Goal: Task Accomplishment & Management: Manage account settings

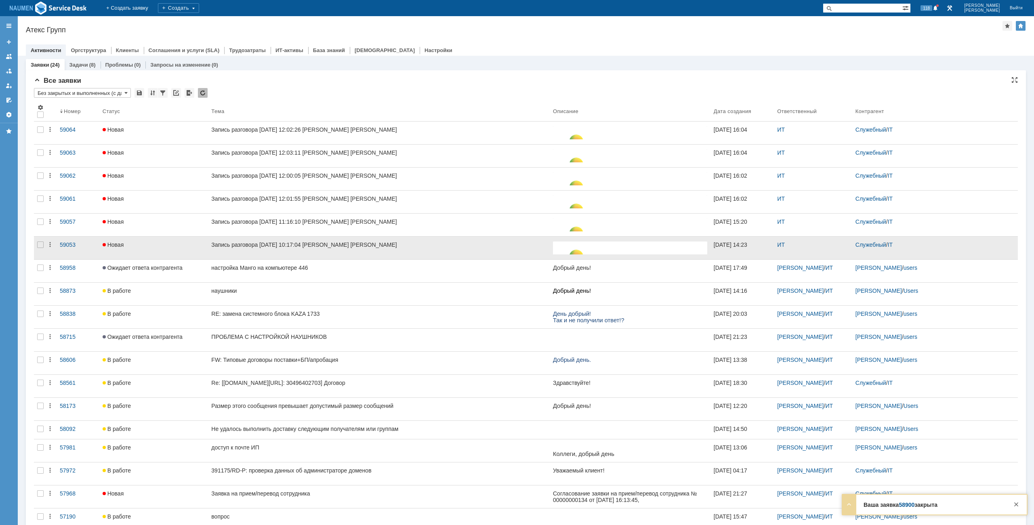
click at [40, 241] on div at bounding box center [40, 248] width 13 height 23
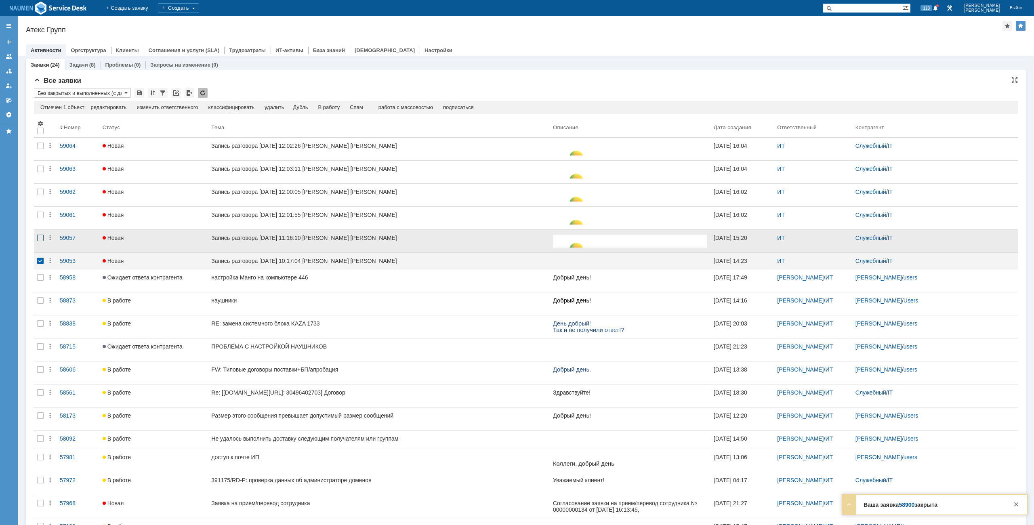
click at [41, 235] on div at bounding box center [40, 238] width 6 height 6
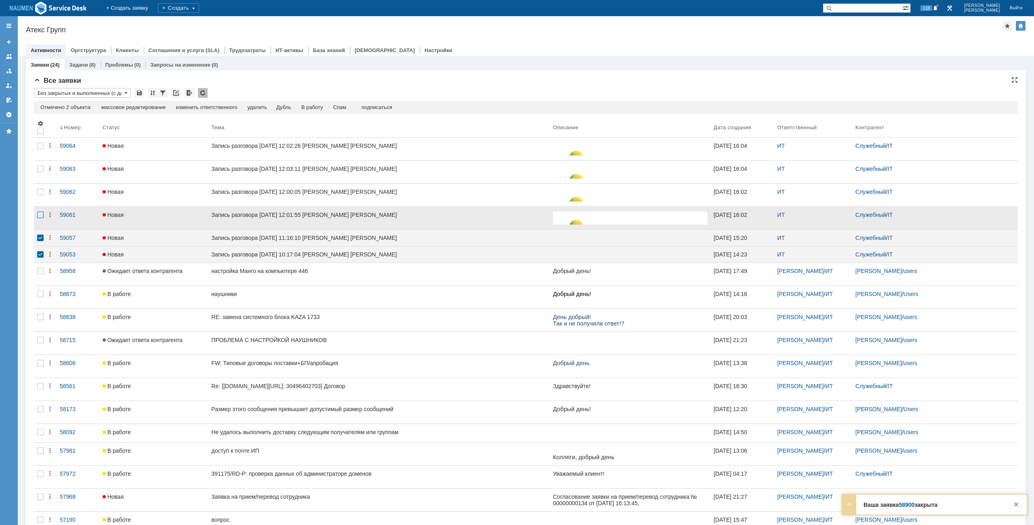
click at [42, 214] on div at bounding box center [40, 215] width 6 height 6
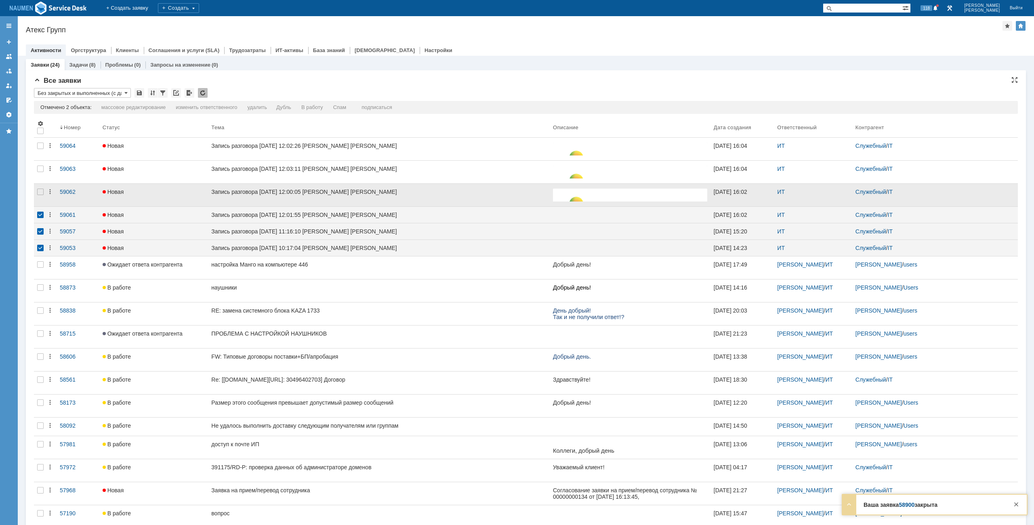
click at [44, 195] on div at bounding box center [40, 195] width 13 height 23
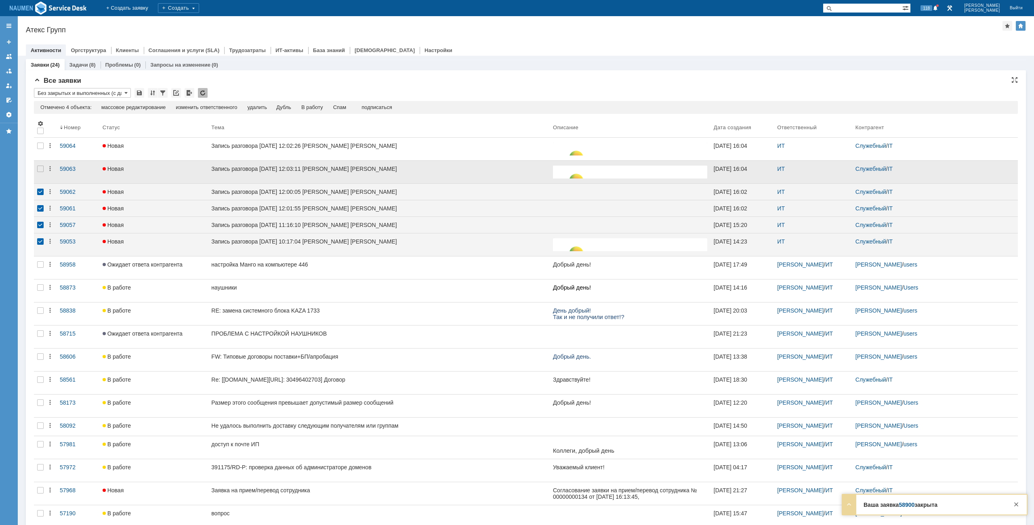
click at [39, 180] on div at bounding box center [40, 172] width 13 height 23
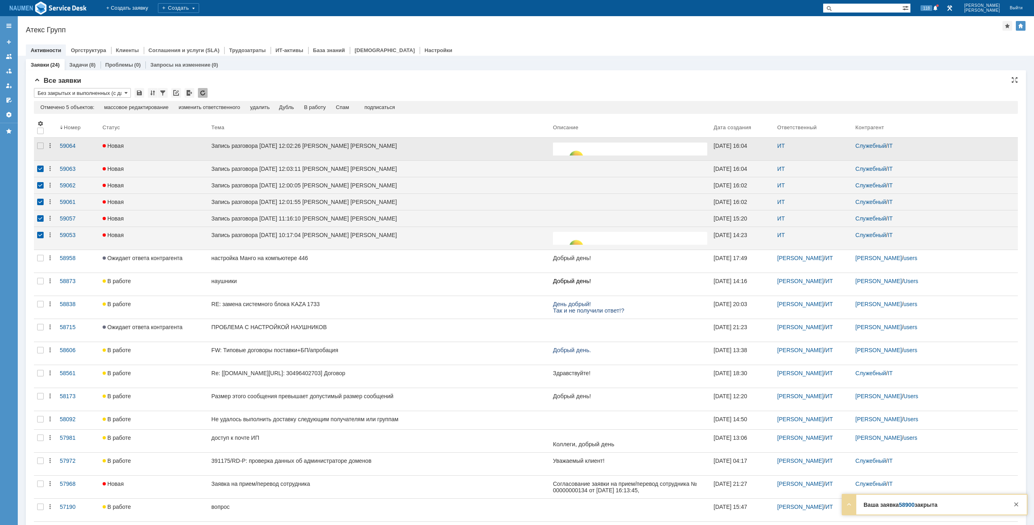
click at [39, 152] on div at bounding box center [40, 149] width 13 height 23
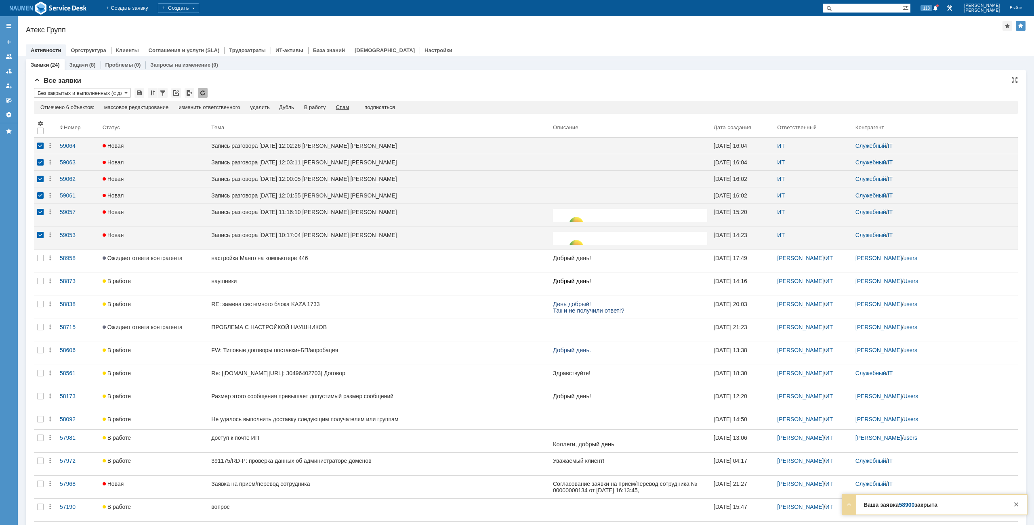
click at [342, 106] on div "Спам" at bounding box center [342, 107] width 13 height 6
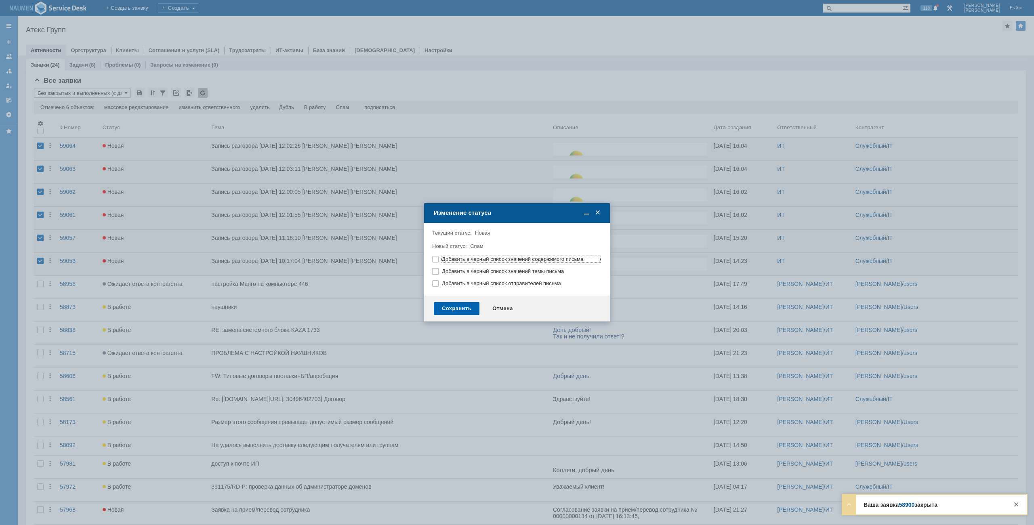
click at [460, 312] on div "Сохранить" at bounding box center [457, 308] width 46 height 13
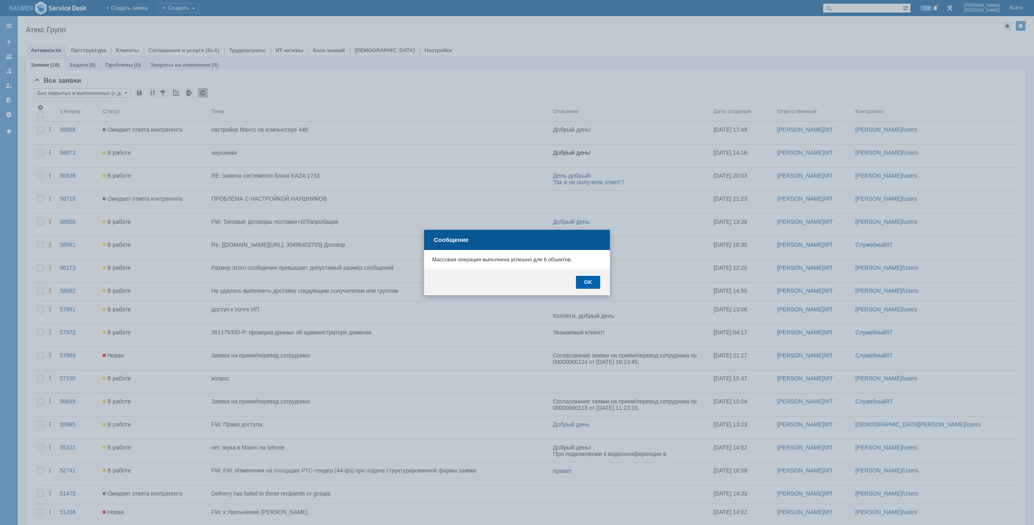
click at [592, 279] on div "OK" at bounding box center [588, 282] width 24 height 13
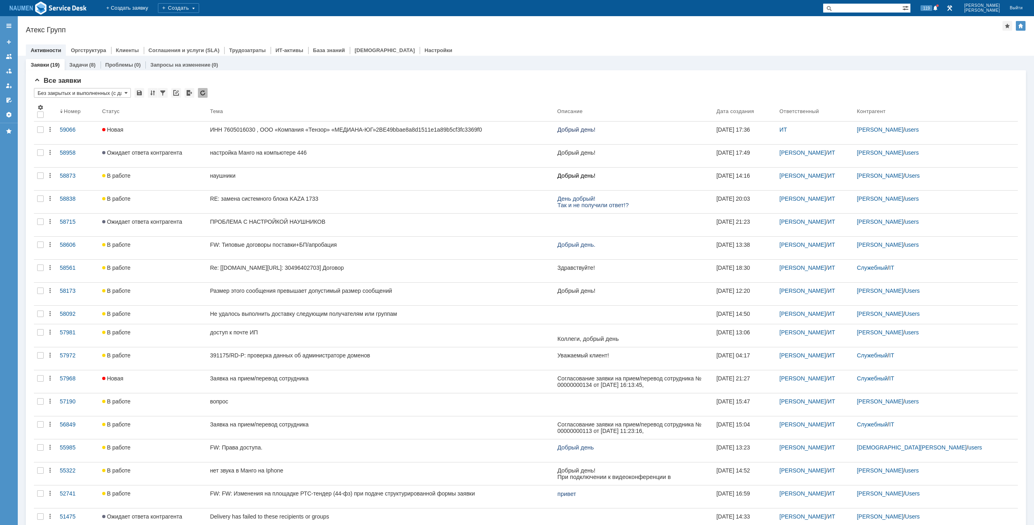
click at [315, 23] on div "Назад | Атекс Групп Атекс Групп root$101 Активности Оргструктура Клиенты Соглаш…" at bounding box center [526, 36] width 1016 height 40
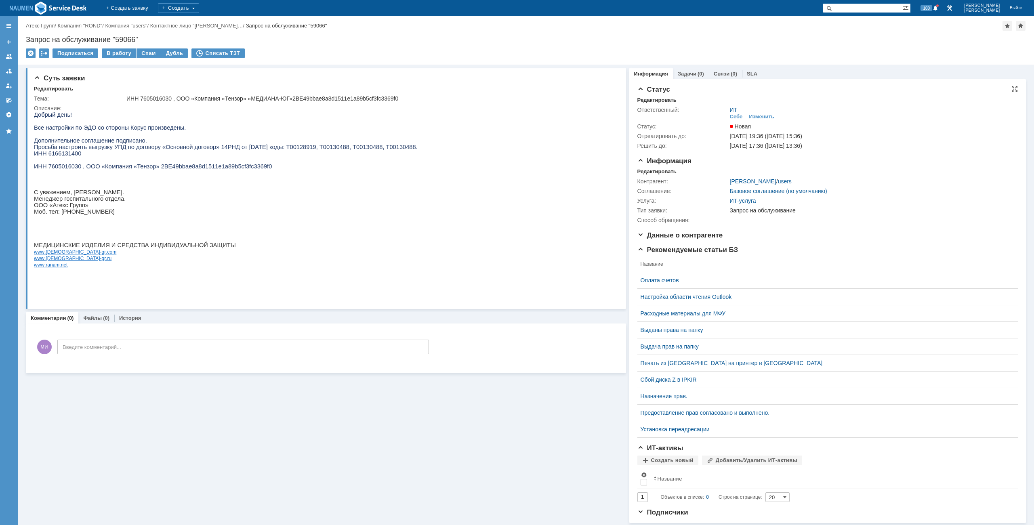
click at [648, 103] on div "Ответственный: ИТ Себе Изменить Статус: Новая Отреагировать до: 19.09.2025 19:3…" at bounding box center [827, 126] width 380 height 47
click at [651, 101] on div "Редактировать" at bounding box center [656, 100] width 39 height 6
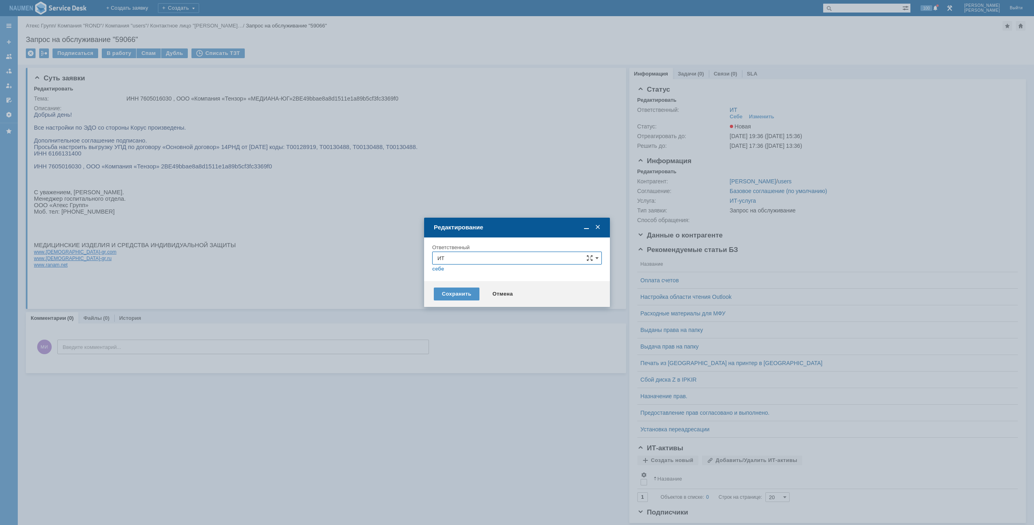
click at [523, 260] on input "ИТ" at bounding box center [517, 258] width 170 height 13
drag, startPoint x: 443, startPoint y: 344, endPoint x: 446, endPoint y: 348, distance: 4.9
click at [446, 348] on div "[не указано] ИТ Кондратенко Сергей Моргунов Вадим Мурзин Иван Яковлев Сергей АС…" at bounding box center [516, 326] width 169 height 120
click at [450, 348] on div "АСУ" at bounding box center [516, 352] width 169 height 13
type input "АСУ"
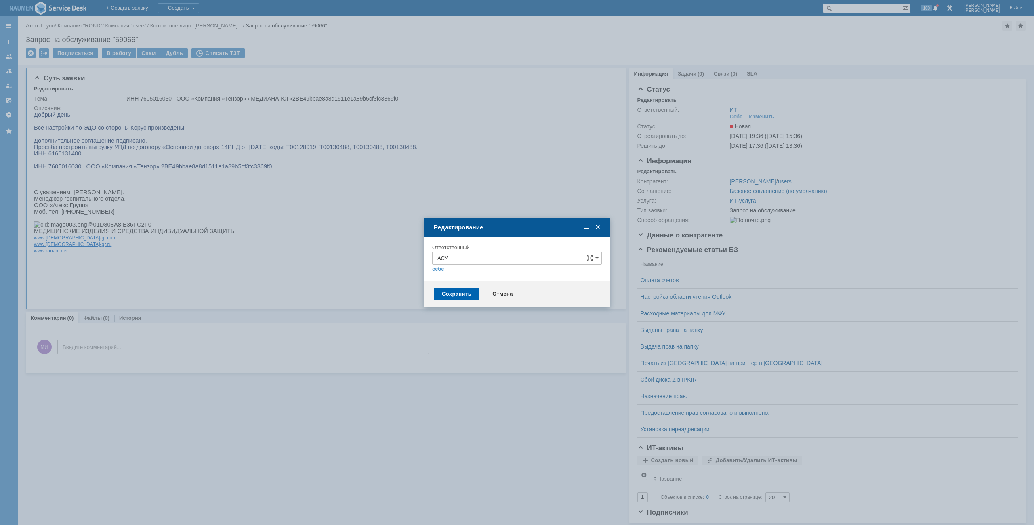
click at [459, 292] on div "Сохранить" at bounding box center [457, 294] width 46 height 13
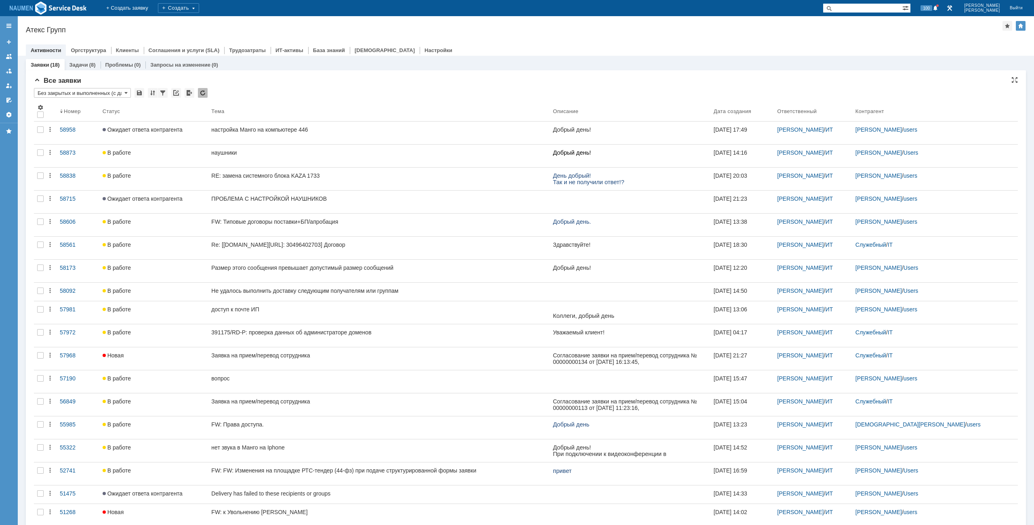
click at [434, 86] on div "Все заявки * Без закрытых и выполненных (с датой создания) ред. 08.05 Результат…" at bounding box center [526, 312] width 984 height 470
